Goal: Entertainment & Leisure: Consume media (video, audio)

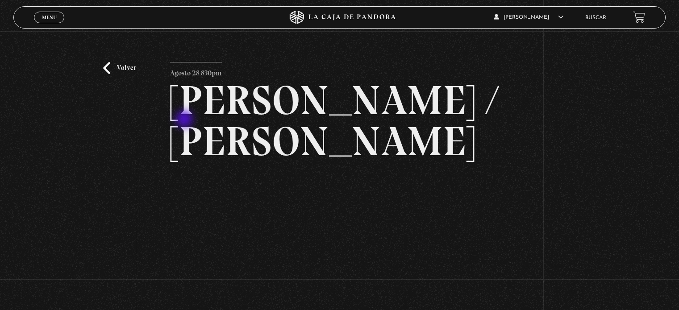
scroll to position [89, 0]
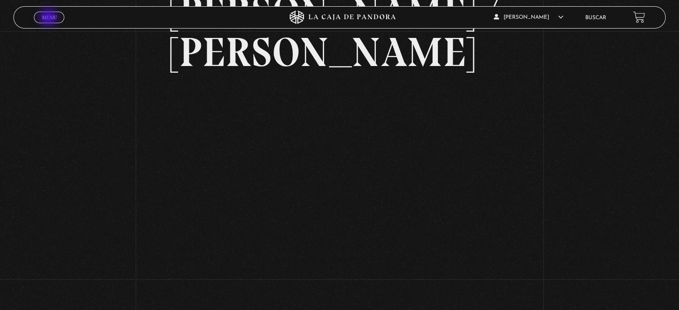
click at [50, 17] on span "Menu" at bounding box center [49, 17] width 15 height 5
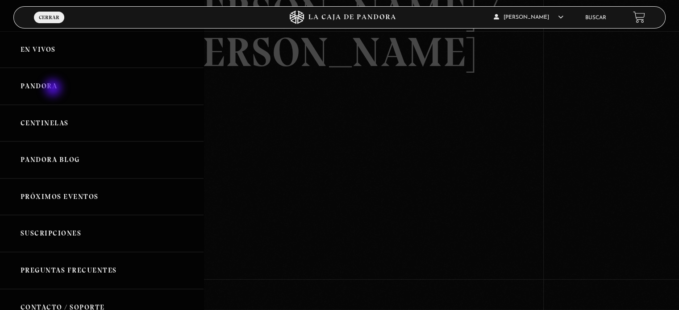
click at [54, 89] on link "Pandora" at bounding box center [101, 86] width 203 height 37
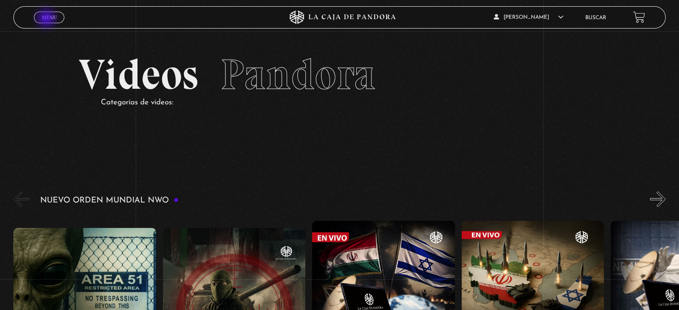
click at [47, 19] on span "Menu" at bounding box center [49, 17] width 15 height 5
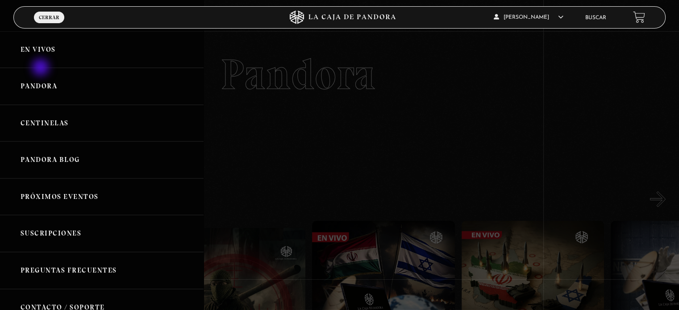
click at [42, 51] on link "En vivos" at bounding box center [101, 49] width 203 height 37
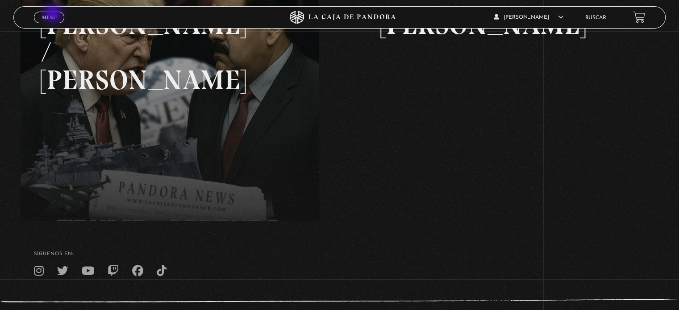
scroll to position [81, 0]
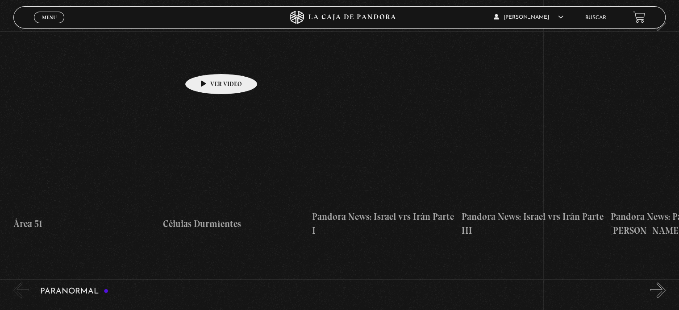
scroll to position [178, 0]
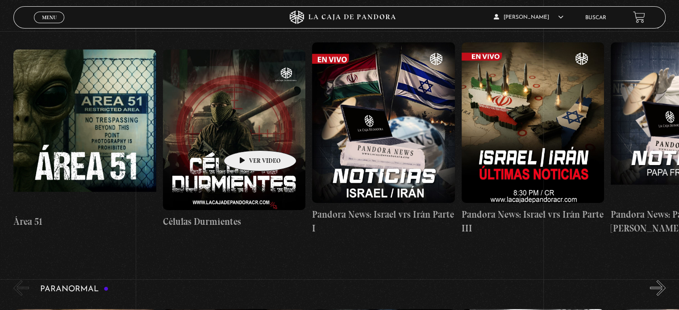
click at [246, 137] on figure at bounding box center [234, 130] width 142 height 161
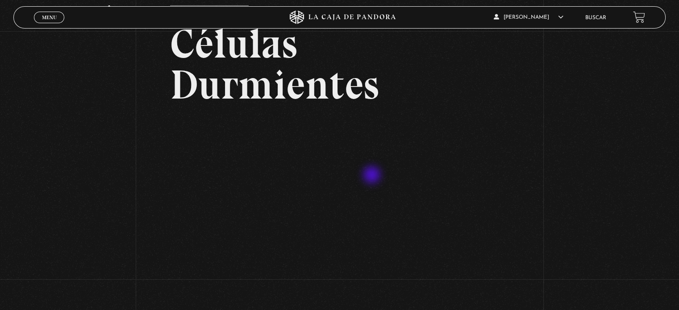
scroll to position [134, 0]
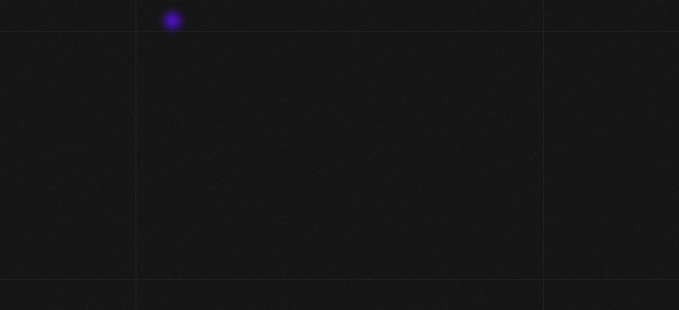
scroll to position [134, 0]
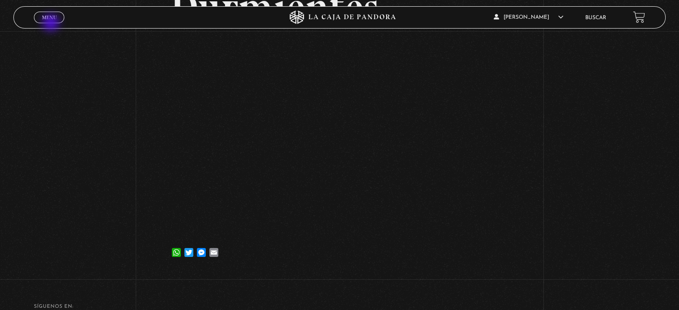
click at [52, 24] on div "Menu Cerrar" at bounding box center [135, 17] width 203 height 21
click at [56, 18] on span "Menu" at bounding box center [49, 17] width 15 height 5
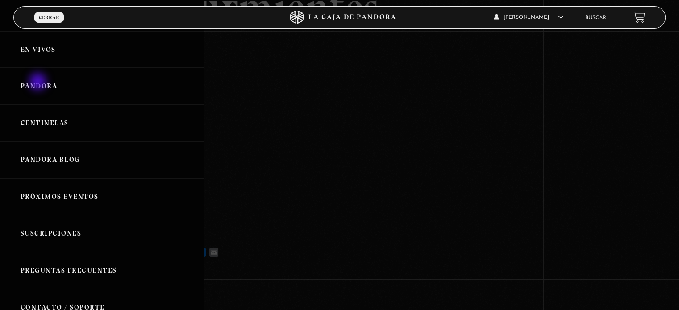
click at [39, 83] on link "Pandora" at bounding box center [101, 86] width 203 height 37
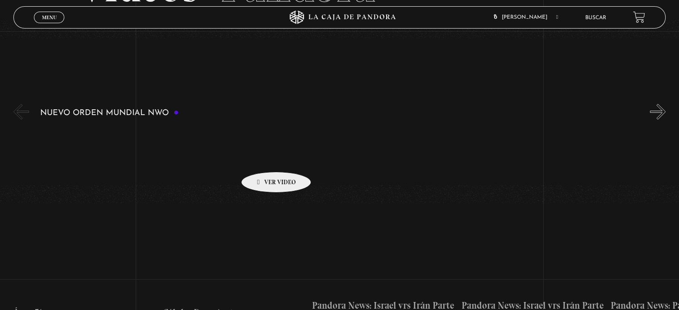
scroll to position [134, 0]
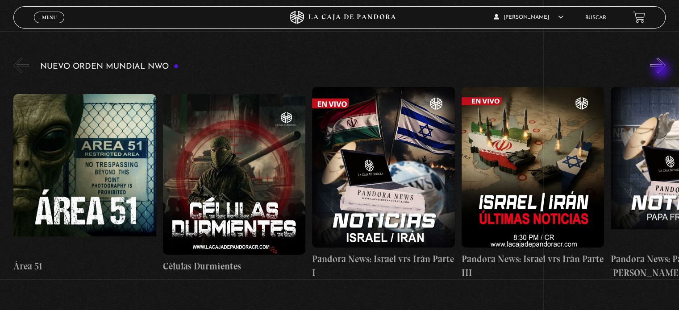
click at [662, 70] on button "»" at bounding box center [658, 66] width 16 height 16
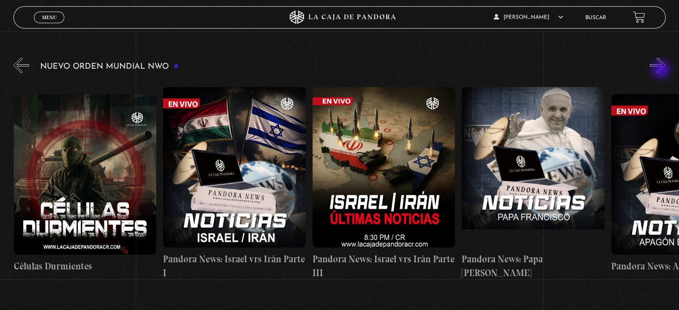
click at [662, 70] on button "»" at bounding box center [658, 66] width 16 height 16
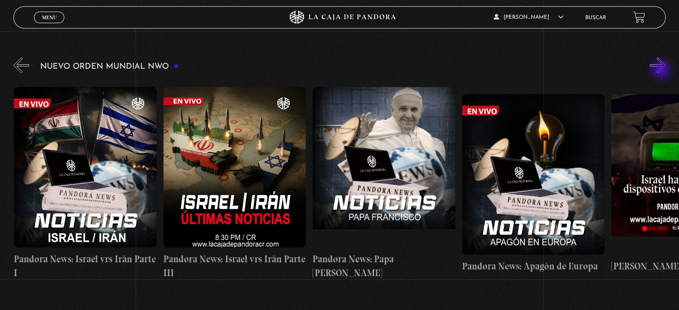
click at [662, 70] on button "»" at bounding box center [658, 66] width 16 height 16
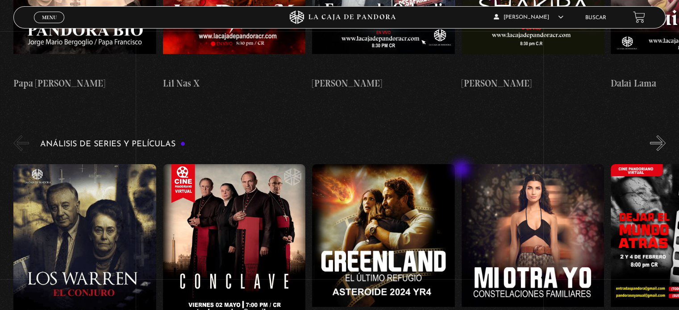
scroll to position [1115, 0]
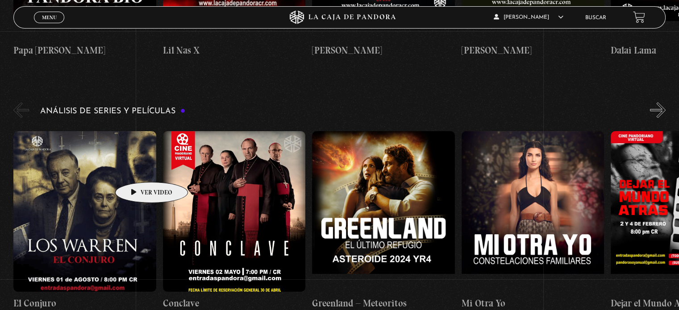
click at [137, 169] on figure at bounding box center [84, 211] width 142 height 161
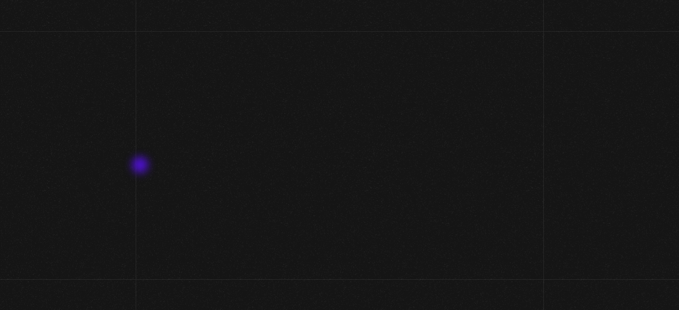
scroll to position [75, 0]
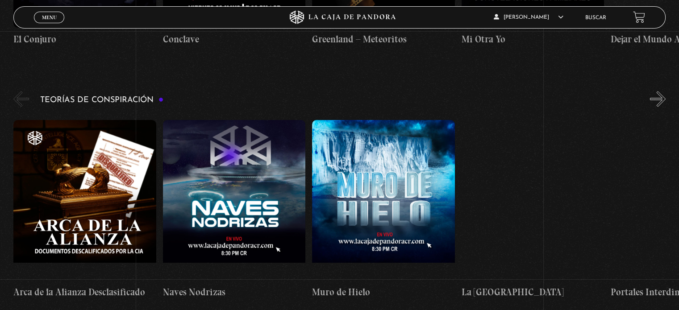
scroll to position [1383, 0]
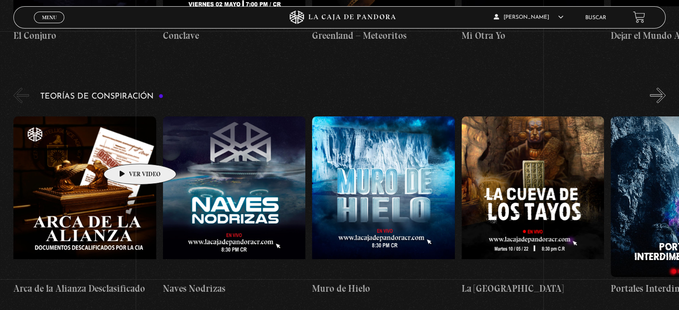
click at [126, 150] on figure at bounding box center [84, 196] width 142 height 161
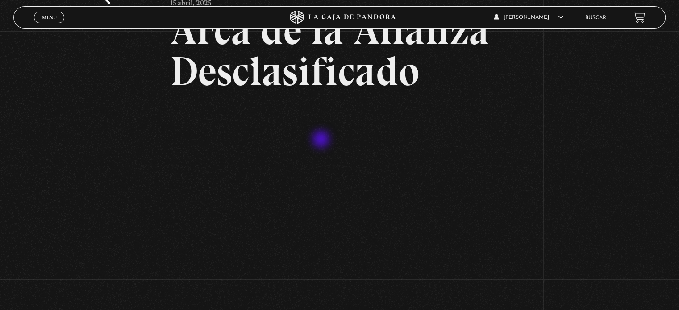
scroll to position [134, 0]
